Goal: Task Accomplishment & Management: Manage account settings

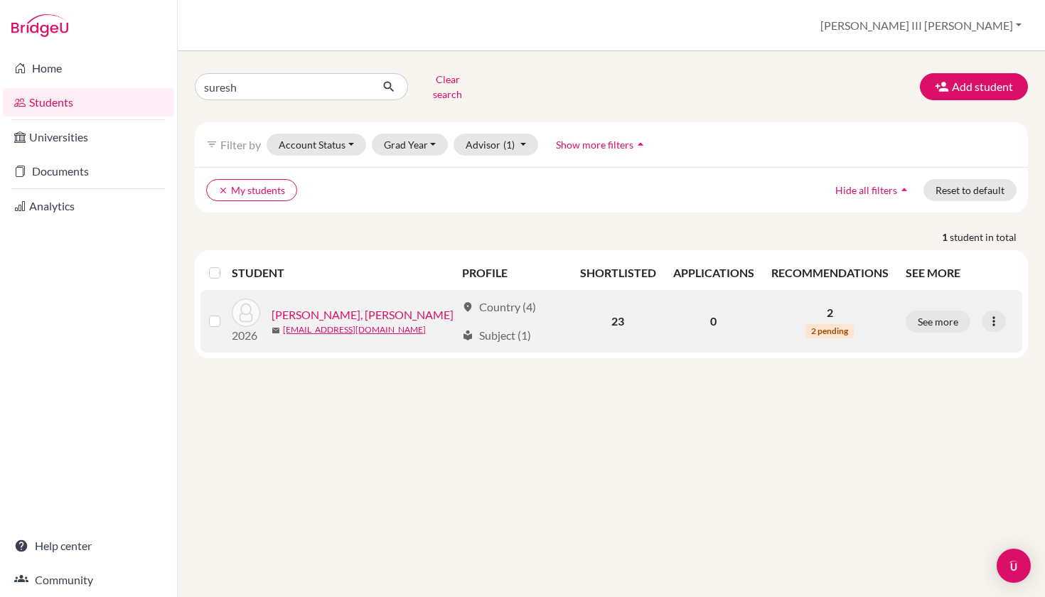
click at [343, 308] on link "[PERSON_NAME], [PERSON_NAME]" at bounding box center [363, 314] width 182 height 17
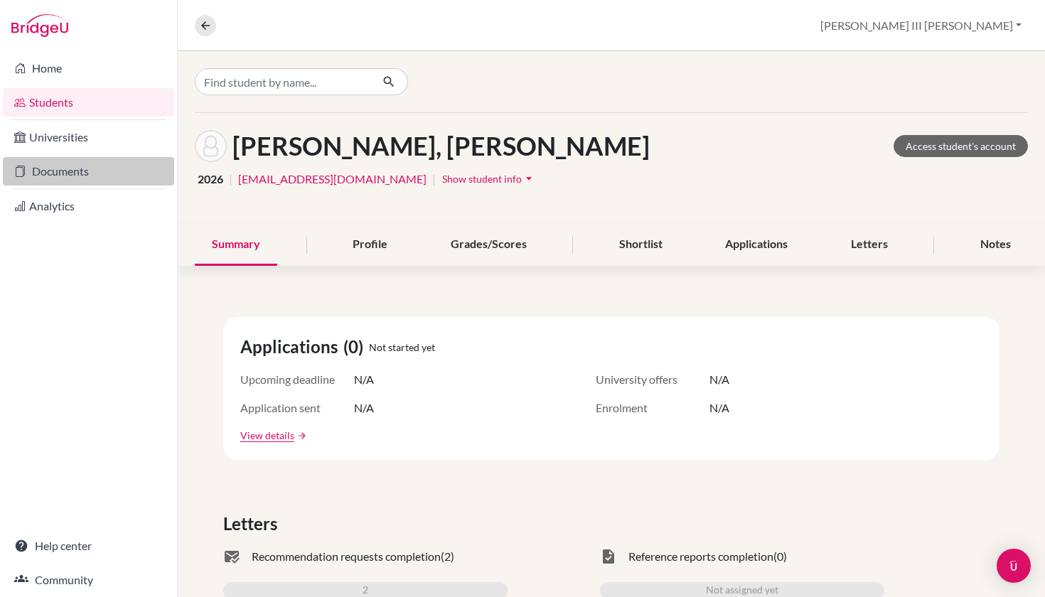
click at [81, 172] on link "Documents" at bounding box center [88, 171] width 171 height 28
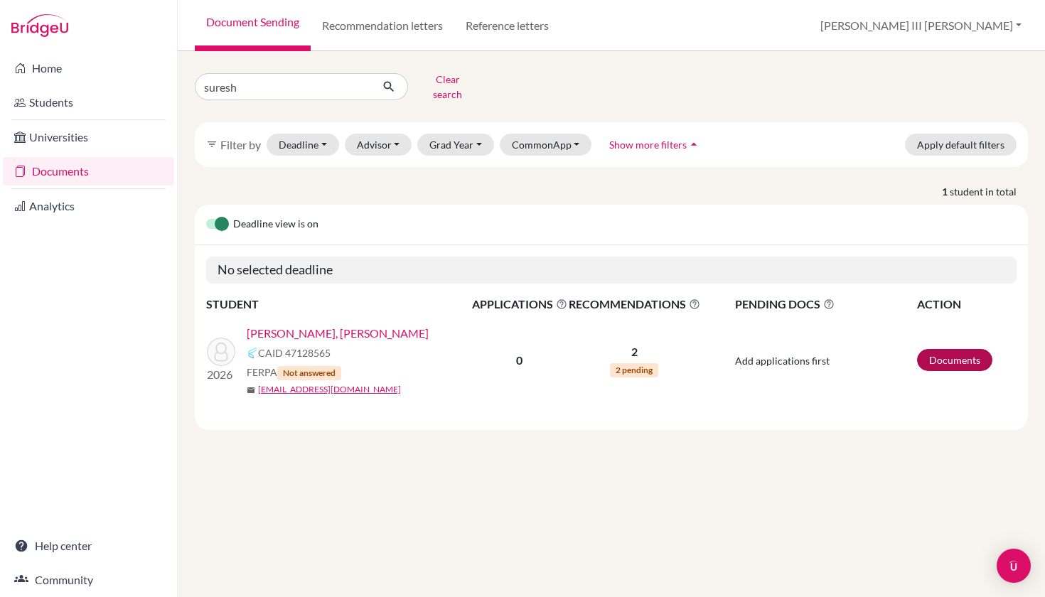
click at [938, 353] on link "Documents" at bounding box center [954, 360] width 75 height 22
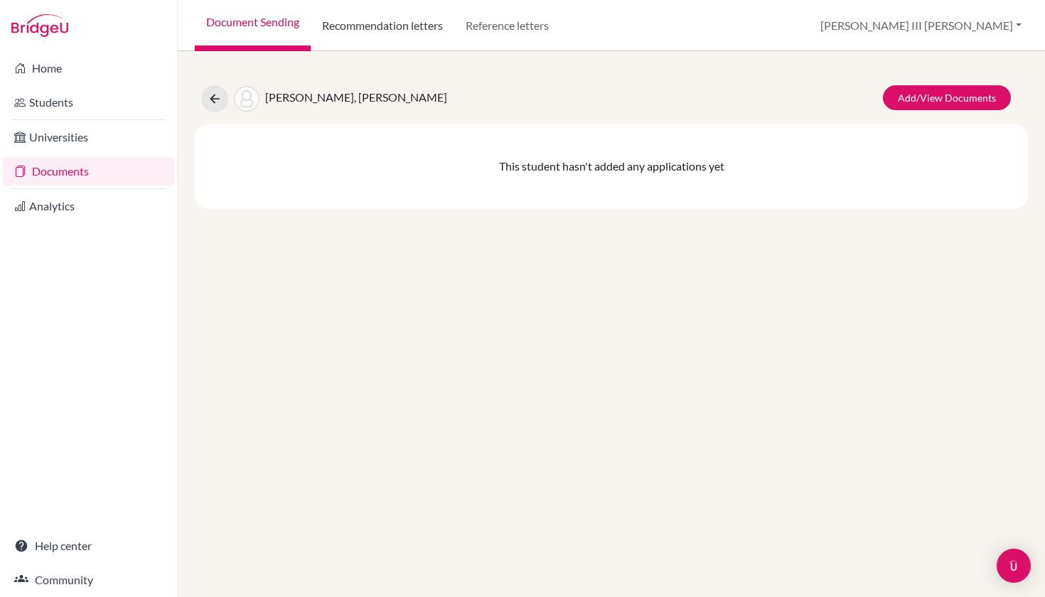
click at [420, 26] on link "Recommendation letters" at bounding box center [383, 25] width 144 height 51
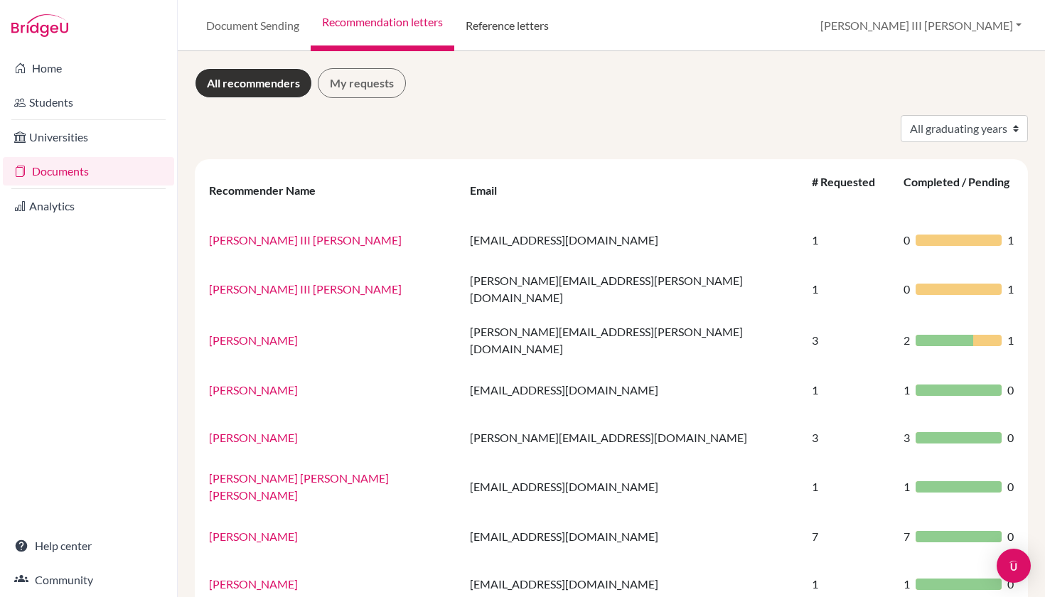
click at [510, 33] on link "Reference letters" at bounding box center [507, 25] width 106 height 51
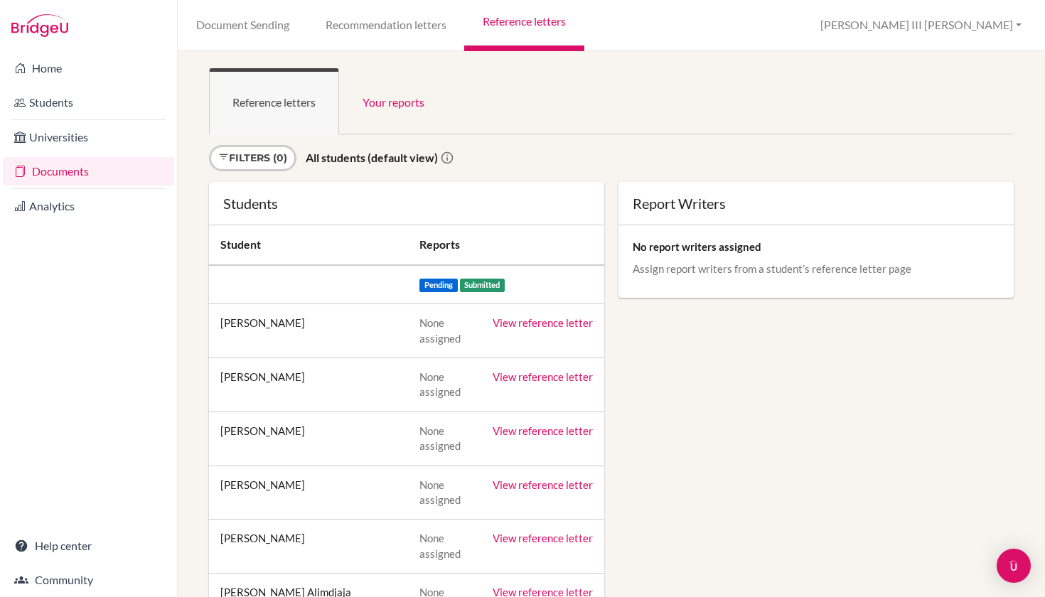
click at [73, 173] on link "Documents" at bounding box center [88, 171] width 171 height 28
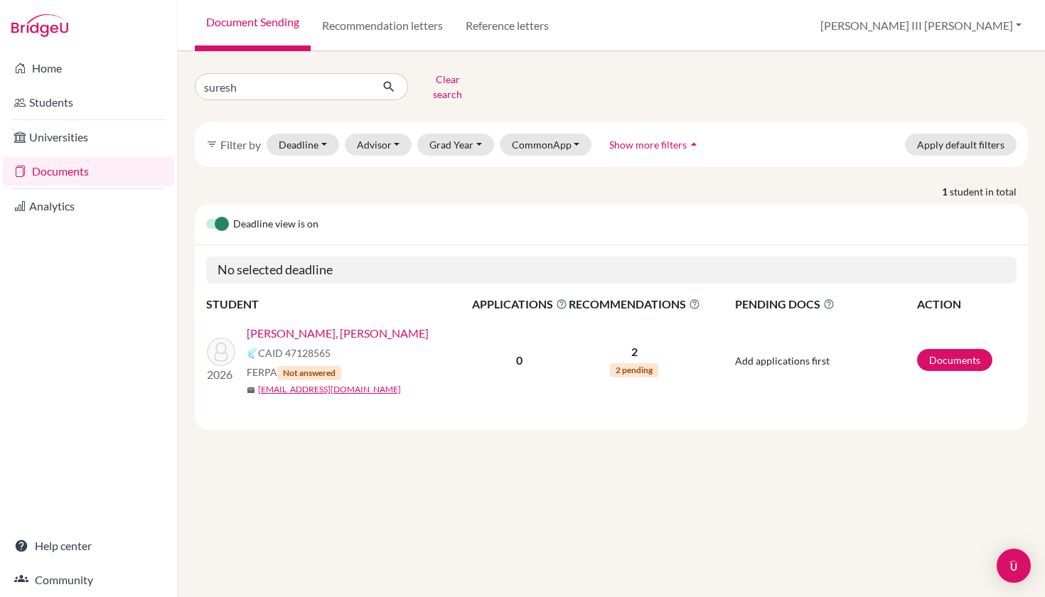
click at [296, 327] on link "[PERSON_NAME], [PERSON_NAME]" at bounding box center [338, 333] width 182 height 17
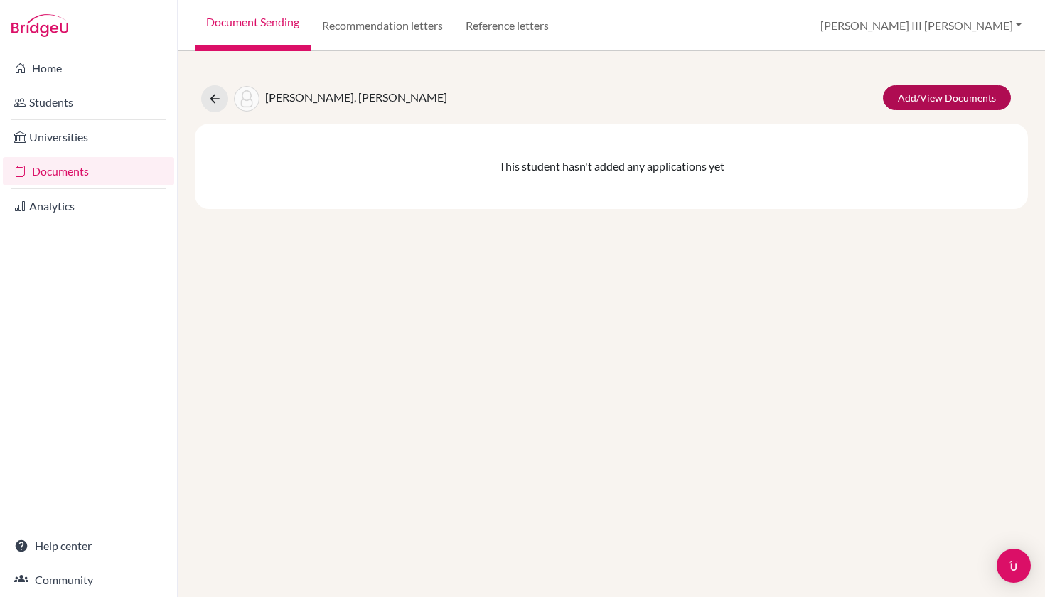
click at [950, 93] on link "Add/View Documents" at bounding box center [947, 97] width 128 height 25
